Goal: Book appointment/travel/reservation

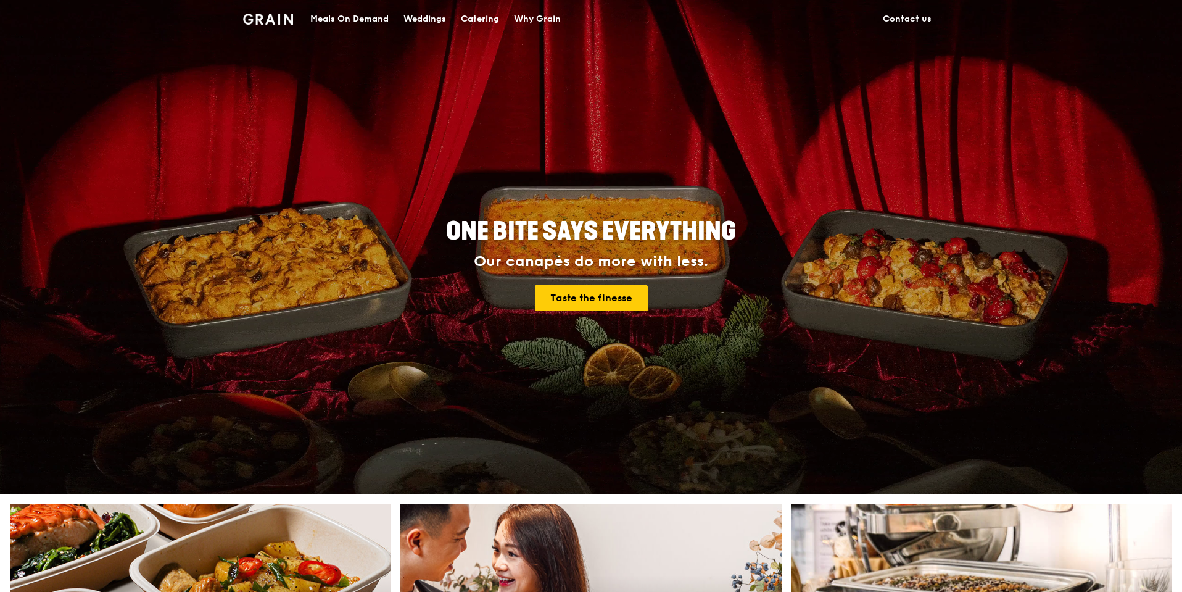
click at [486, 17] on div "Catering" at bounding box center [480, 19] width 38 height 37
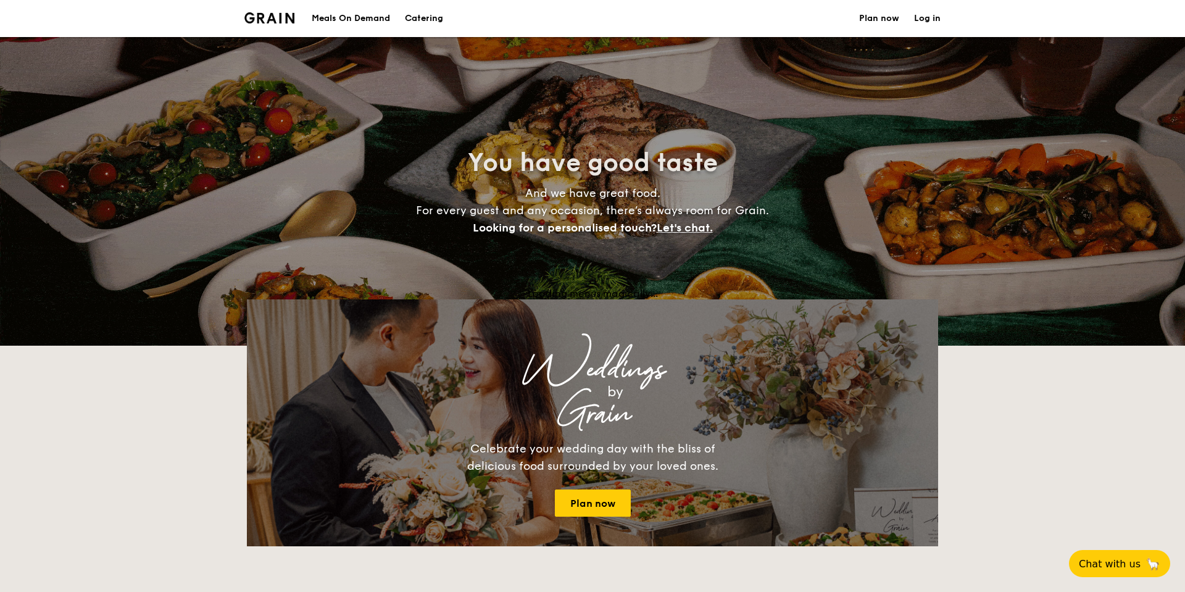
select select
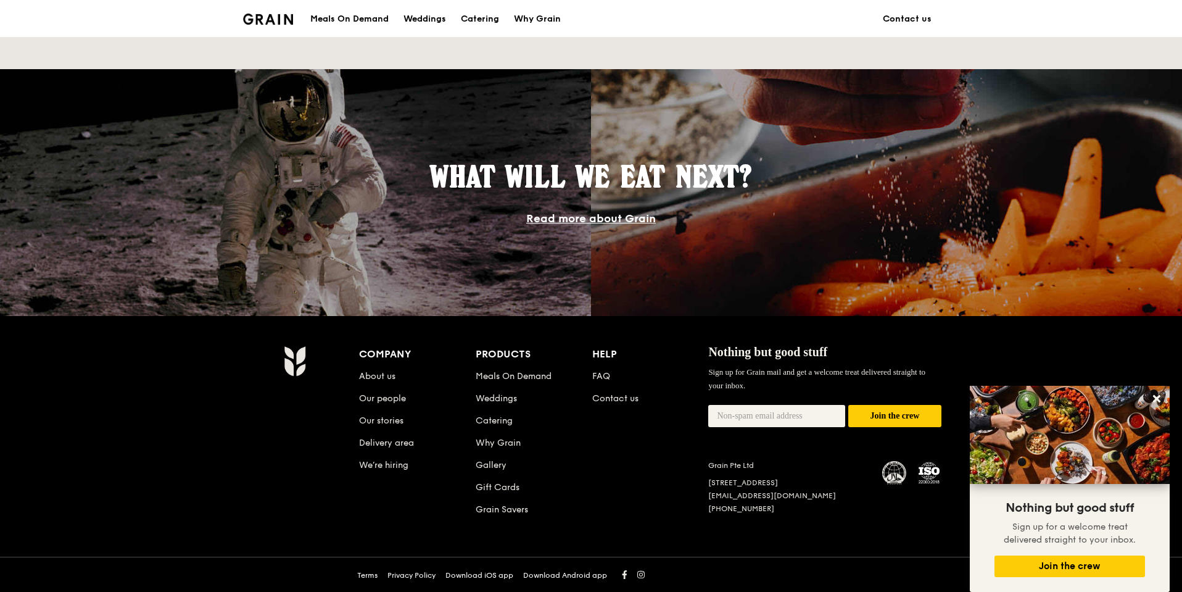
scroll to position [1001, 0]
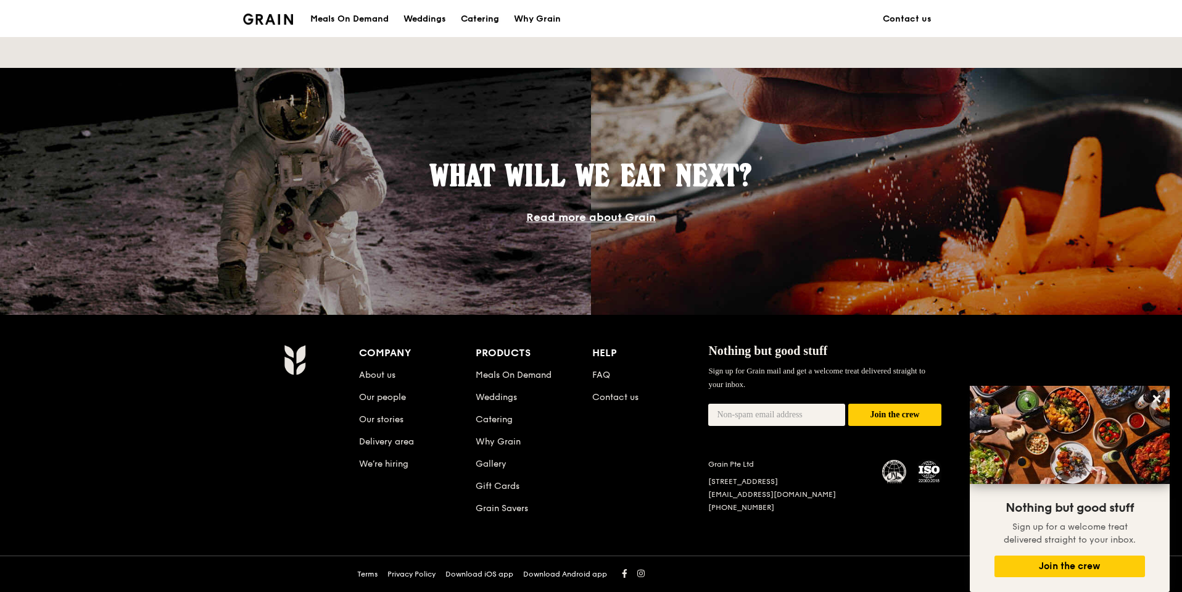
click at [489, 20] on div "Catering" at bounding box center [480, 19] width 38 height 37
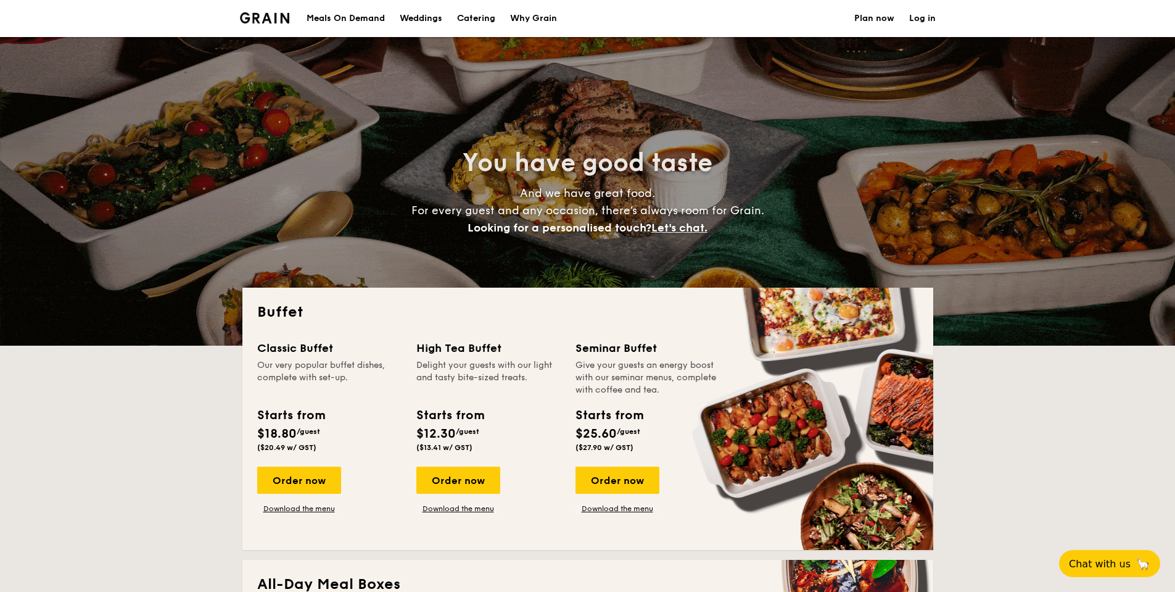
select select
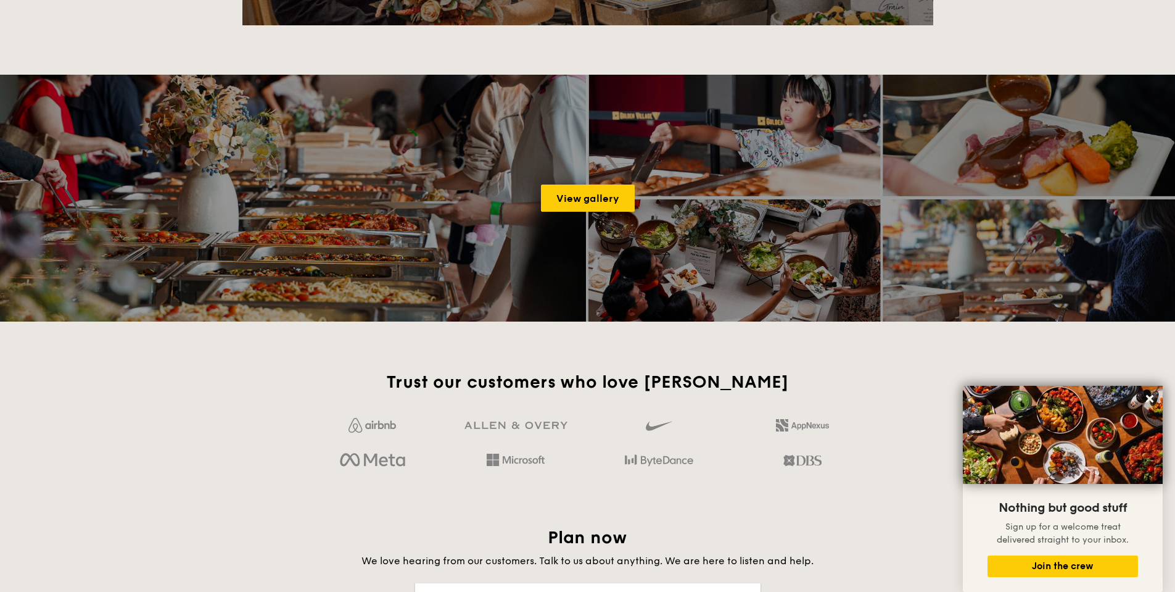
scroll to position [1604, 0]
